Goal: Information Seeking & Learning: Understand process/instructions

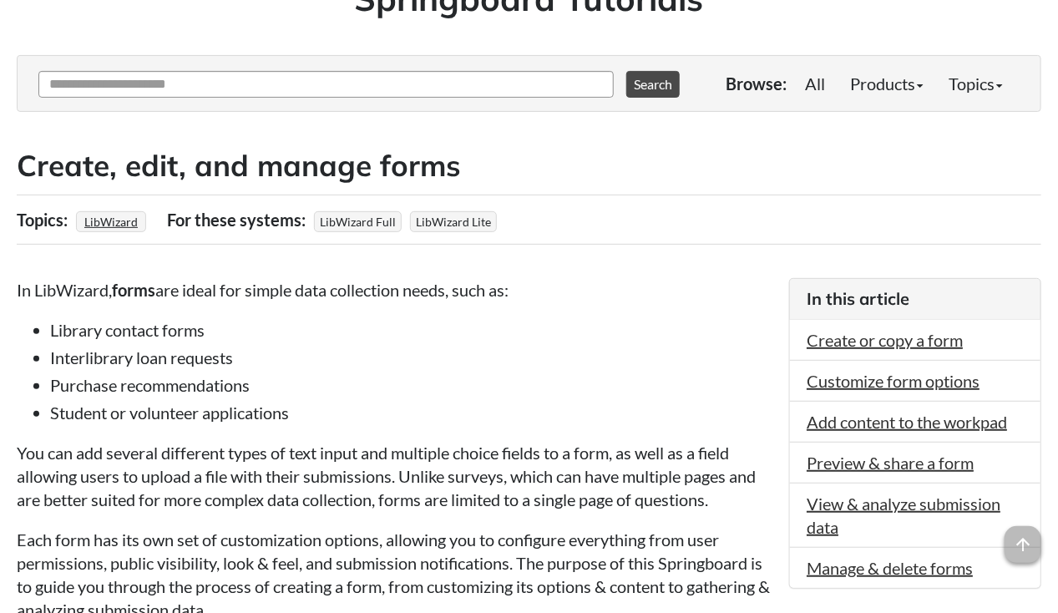
scroll to position [165, 0]
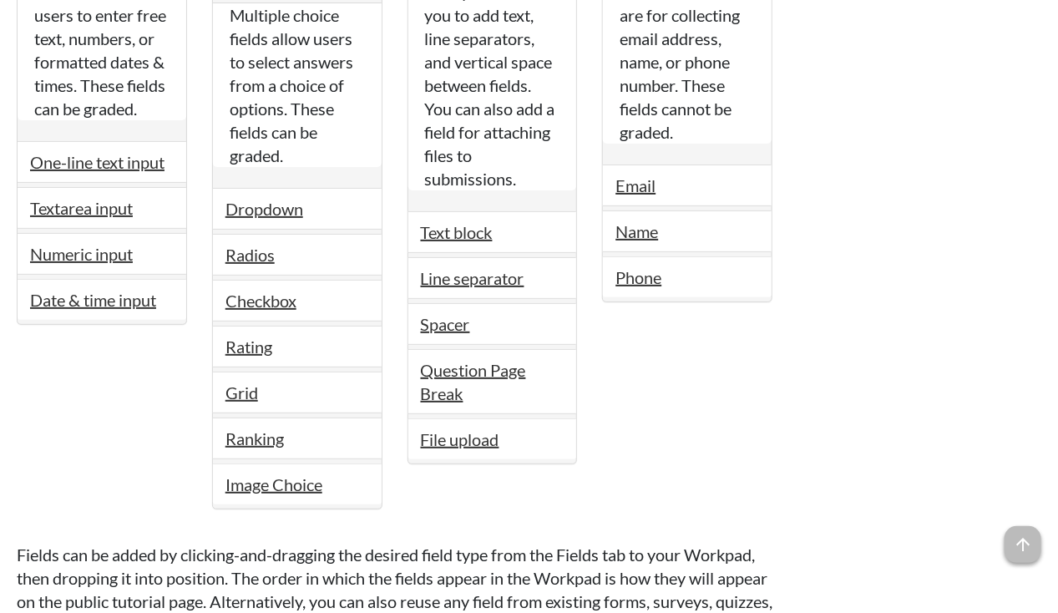
scroll to position [5028, 0]
click at [454, 226] on link "Text block" at bounding box center [457, 233] width 72 height 20
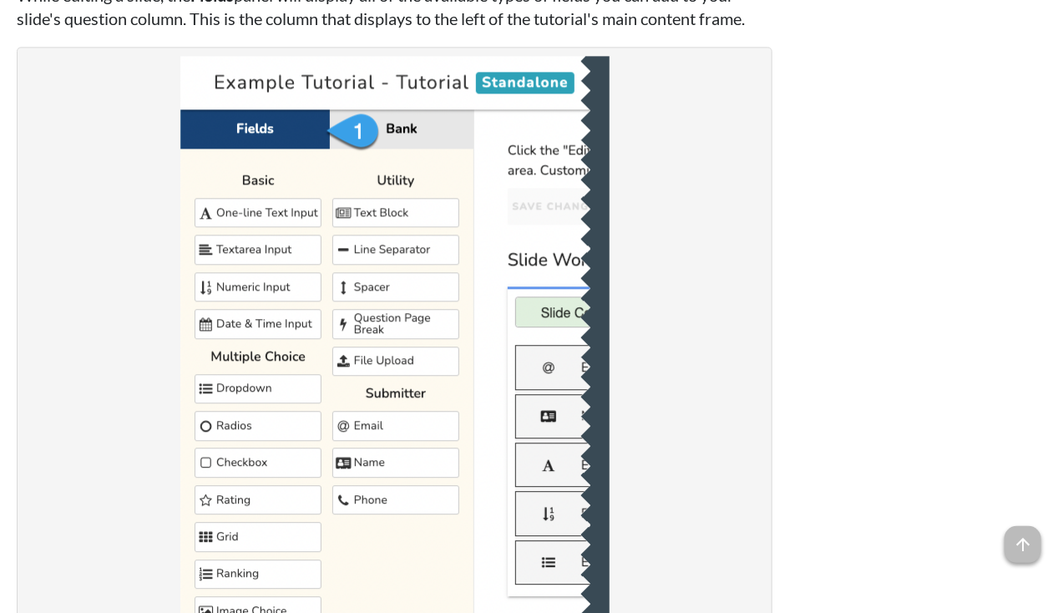
scroll to position [3938, 0]
